Goal: Task Accomplishment & Management: Use online tool/utility

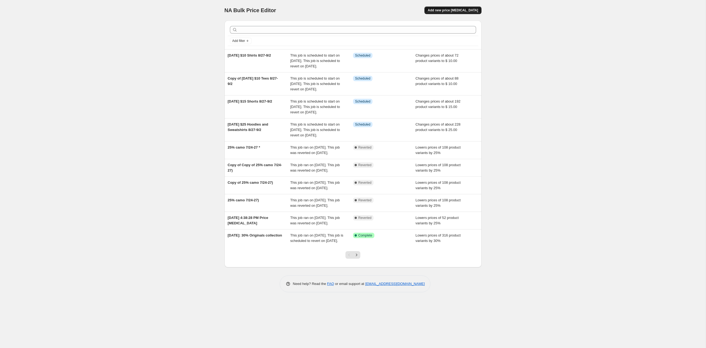
click at [442, 12] on span "Add new price change job" at bounding box center [453, 10] width 50 height 4
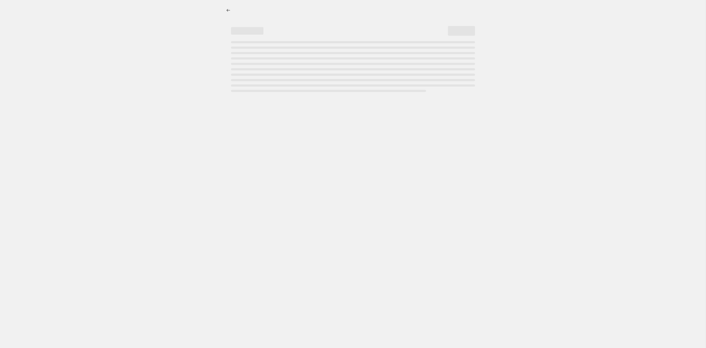
select select "percentage"
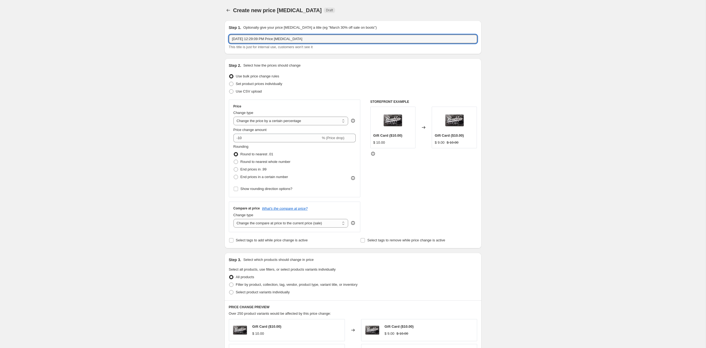
drag, startPoint x: 340, startPoint y: 43, endPoint x: 177, endPoint y: 39, distance: 162.3
click at [177, 39] on div "Create new price change job. This page is ready Create new price change job Dra…" at bounding box center [353, 270] width 706 height 541
type input "305 originals 8/15 add pullover hoodie"
click at [289, 142] on input "-10" at bounding box center [276, 138] width 87 height 9
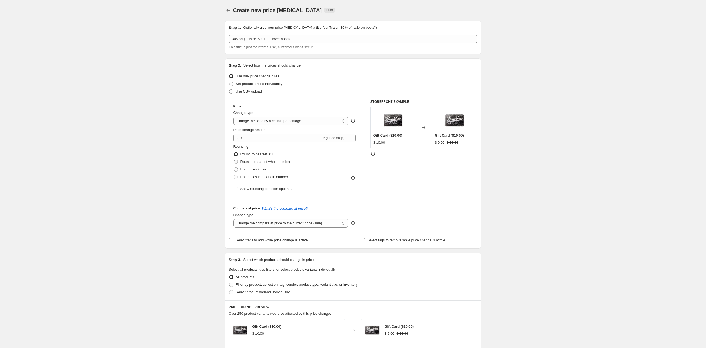
click at [248, 164] on span "Round to nearest whole number" at bounding box center [265, 162] width 50 height 4
click at [234, 160] on input "Round to nearest whole number" at bounding box center [234, 160] width 0 height 0
radio input "true"
click at [350, 142] on icon at bounding box center [351, 139] width 5 height 5
click at [353, 142] on icon at bounding box center [351, 139] width 5 height 5
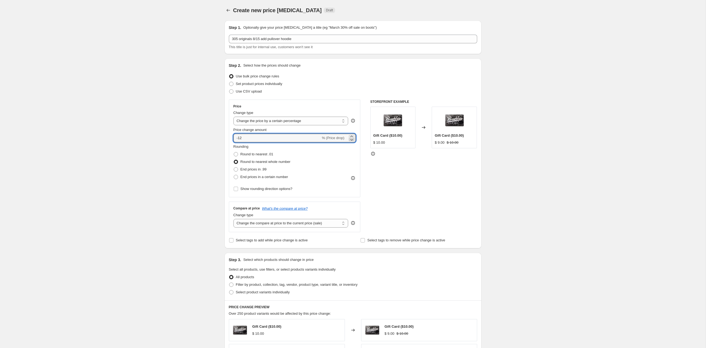
click at [353, 142] on icon at bounding box center [351, 139] width 5 height 5
type input "-1"
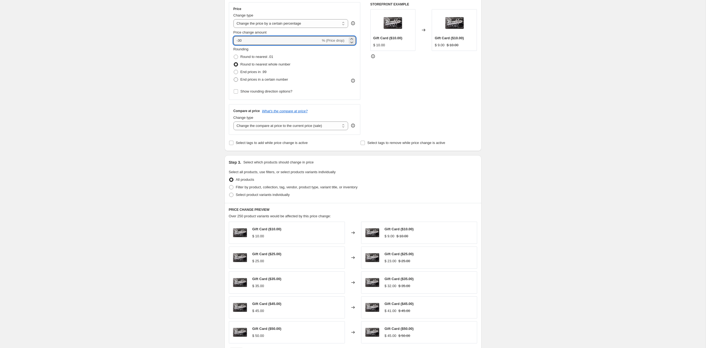
scroll to position [109, 0]
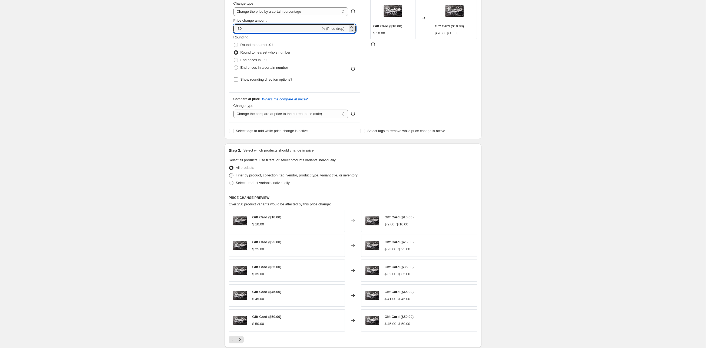
type input "-30"
click at [229, 177] on span at bounding box center [231, 175] width 4 height 4
click at [229, 173] on input "Filter by product, collection, tag, vendor, product type, variant title, or inv…" at bounding box center [229, 173] width 0 height 0
radio input "true"
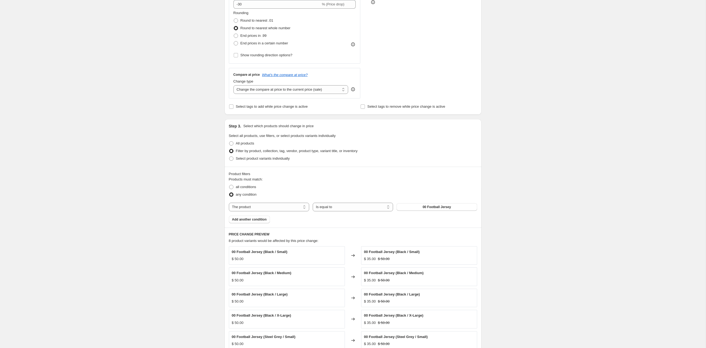
scroll to position [142, 0]
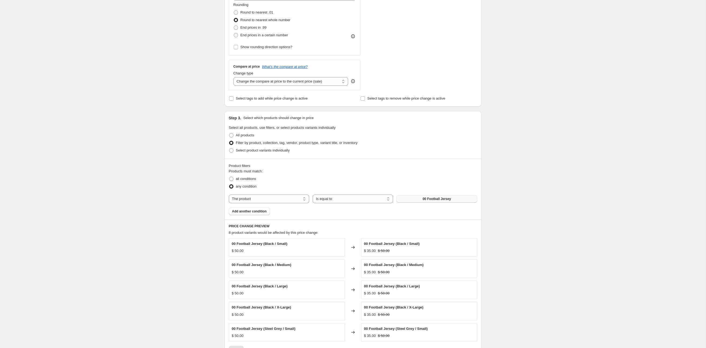
click at [420, 203] on button "00 Football Jersey" at bounding box center [436, 199] width 80 height 8
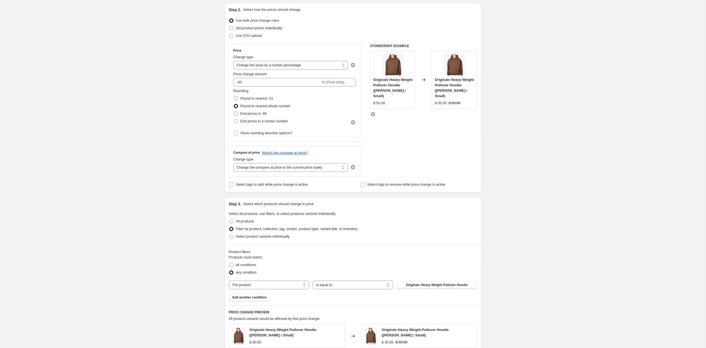
scroll to position [55, 0]
click at [229, 187] on span at bounding box center [231, 185] width 5 height 5
click at [229, 187] on input "Select tags to add while price change is active" at bounding box center [231, 185] width 4 height 4
checkbox input "true"
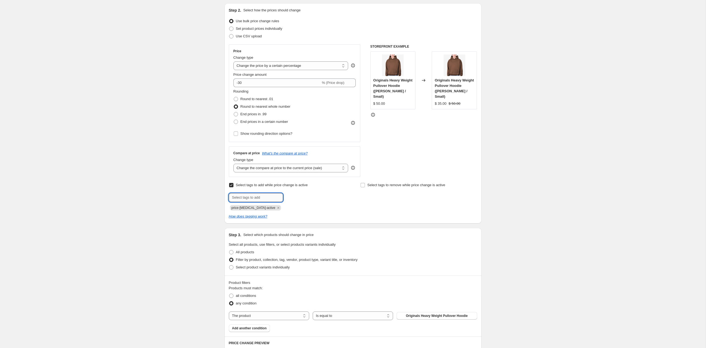
click at [256, 202] on input "text" at bounding box center [256, 197] width 54 height 9
type input "todays deals"
click at [304, 199] on span "todays deals" at bounding box center [305, 197] width 20 height 4
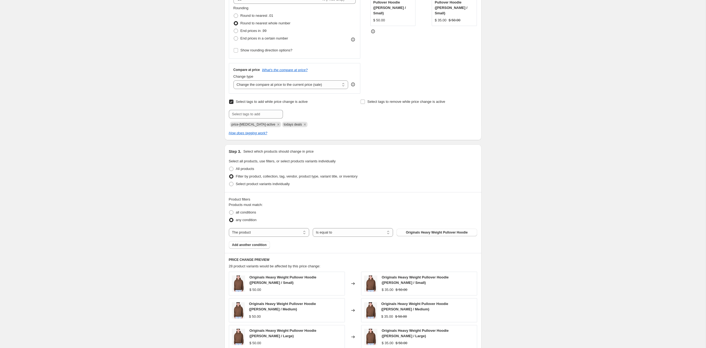
scroll to position [354, 0]
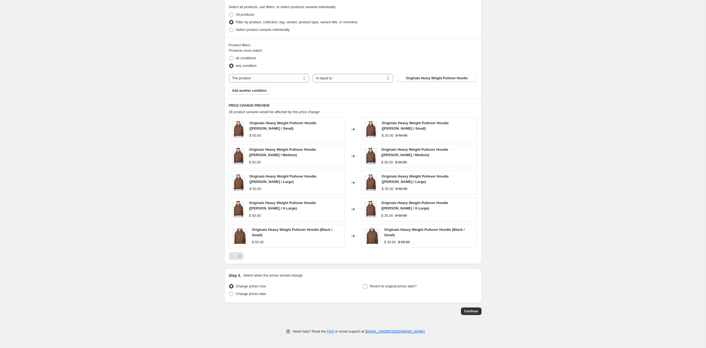
click at [367, 284] on input "Revert to original prices later?" at bounding box center [365, 286] width 4 height 4
checkbox input "true"
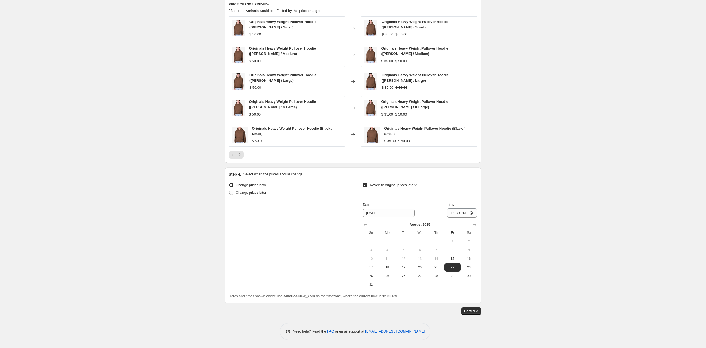
scroll to position [465, 0]
click at [387, 265] on span "18" at bounding box center [387, 267] width 12 height 4
click at [376, 265] on span "17" at bounding box center [371, 267] width 12 height 4
click at [466, 208] on input "12:30" at bounding box center [462, 212] width 30 height 9
click at [391, 272] on button "25" at bounding box center [387, 276] width 16 height 9
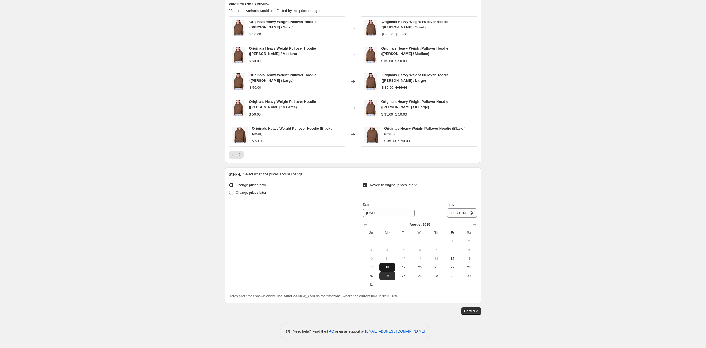
click at [391, 265] on span "18" at bounding box center [387, 267] width 12 height 4
type input "8/18/2025"
click at [468, 208] on input "12:30" at bounding box center [462, 212] width 30 height 9
click at [477, 208] on input "12:30" at bounding box center [462, 212] width 30 height 9
click at [477, 208] on input "12:00" at bounding box center [462, 212] width 30 height 9
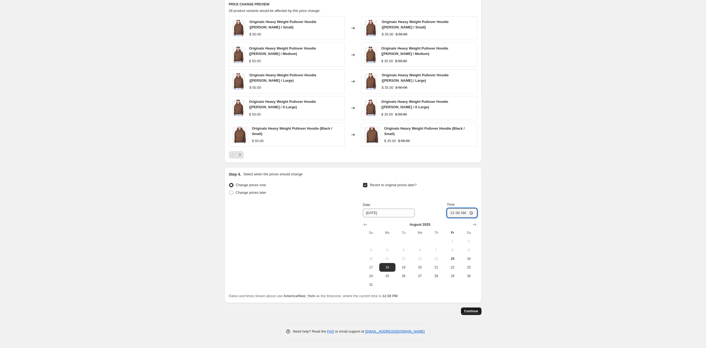
type input "00:00"
click at [478, 312] on span "Continue" at bounding box center [471, 311] width 14 height 4
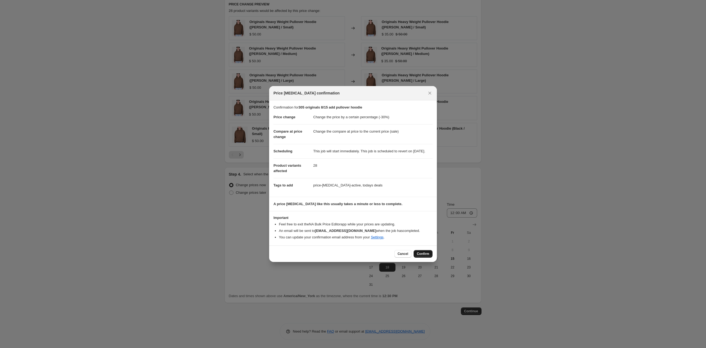
click at [424, 256] on span "Confirm" at bounding box center [423, 254] width 12 height 4
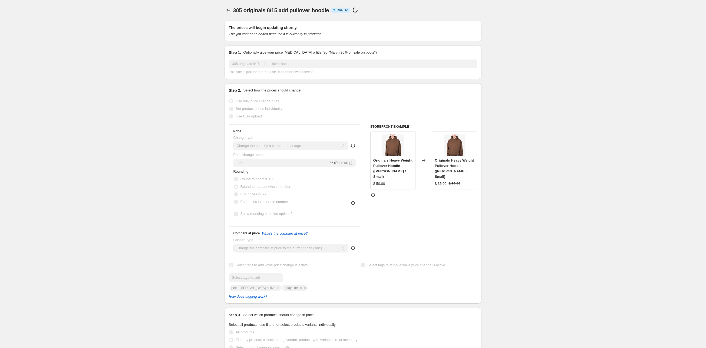
select select "percentage"
